Goal: Transaction & Acquisition: Subscribe to service/newsletter

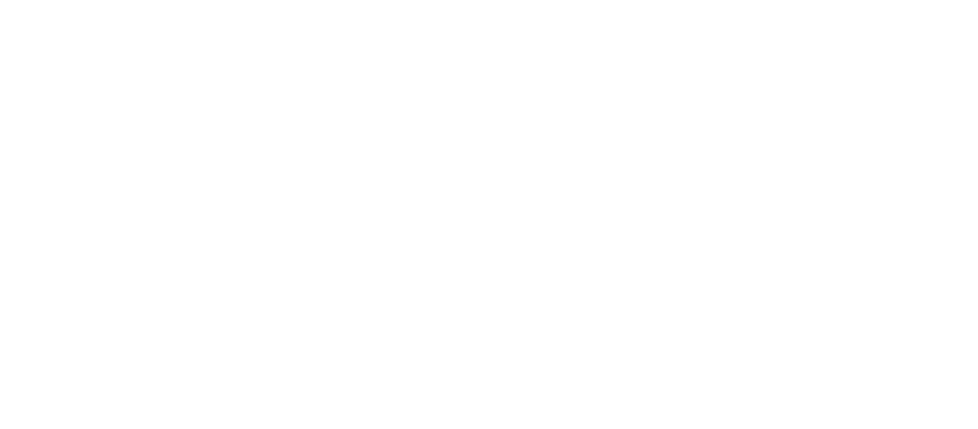
click at [182, 6] on html at bounding box center [489, 3] width 978 height 6
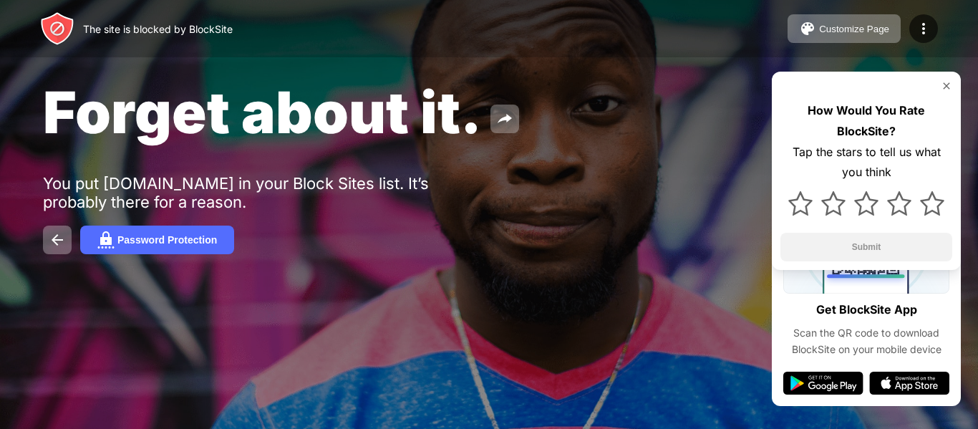
click at [182, 103] on span "Forget about it." at bounding box center [262, 111] width 439 height 69
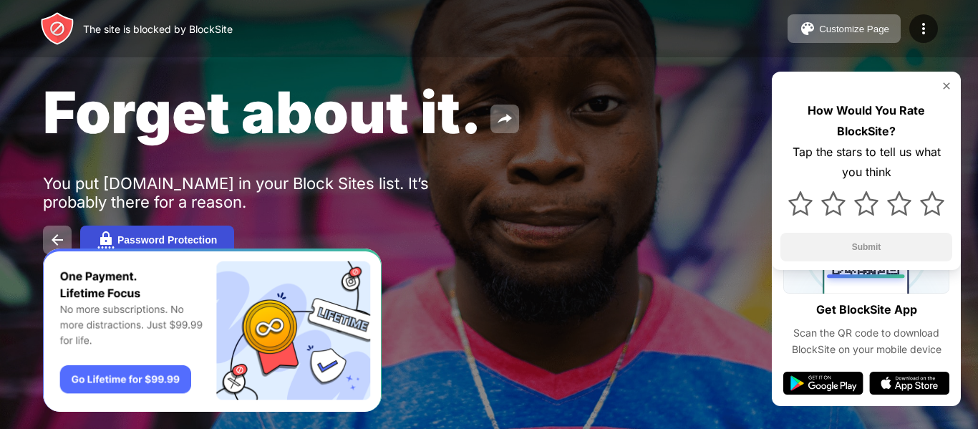
click at [204, 232] on button "Password Protection" at bounding box center [157, 240] width 154 height 29
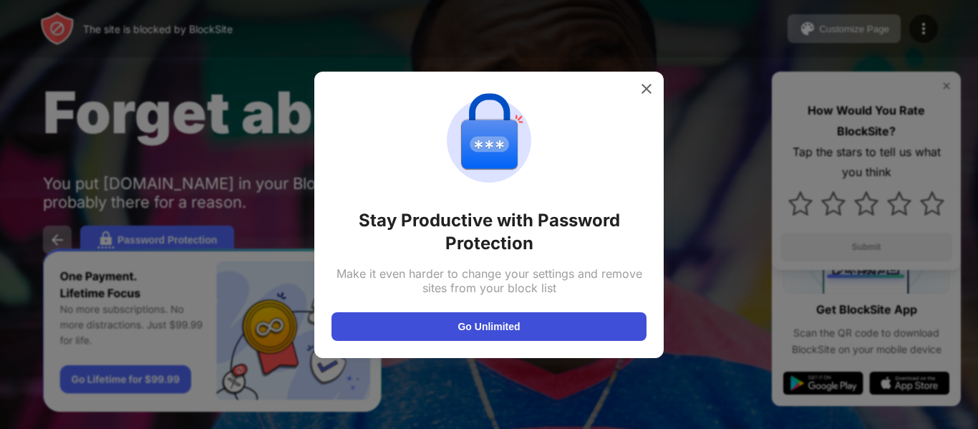
click at [486, 313] on button "Go Unlimited" at bounding box center [489, 326] width 315 height 29
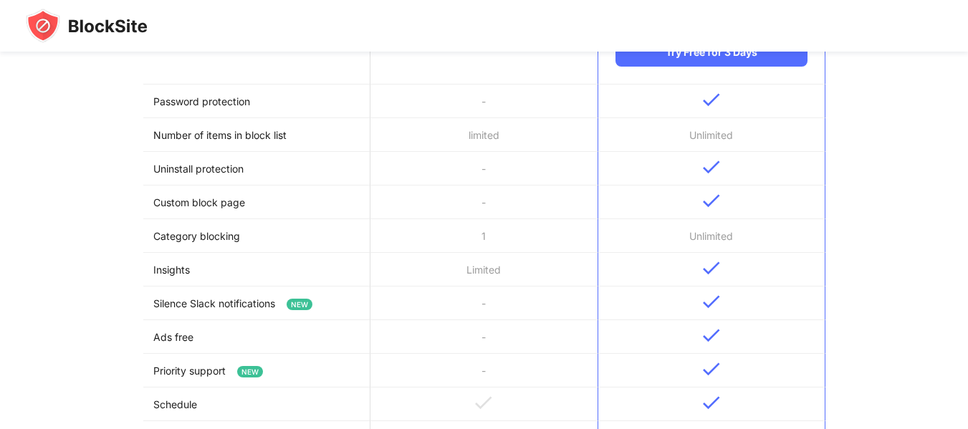
scroll to position [286, 0]
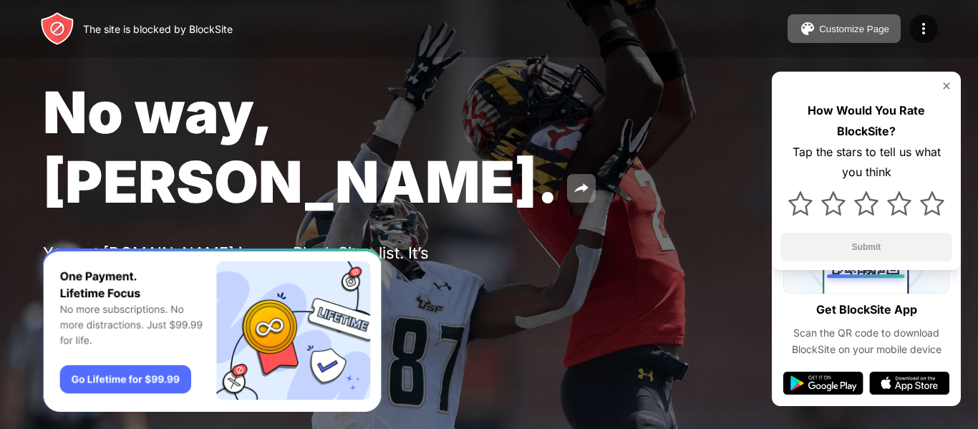
click at [190, 295] on button "Password Protection" at bounding box center [157, 309] width 154 height 29
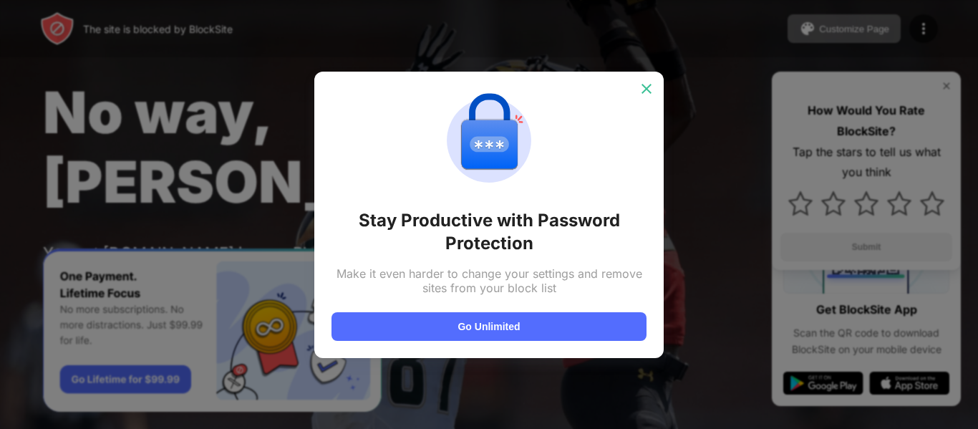
click at [648, 92] on img at bounding box center [647, 89] width 14 height 14
